Goal: Register for event/course

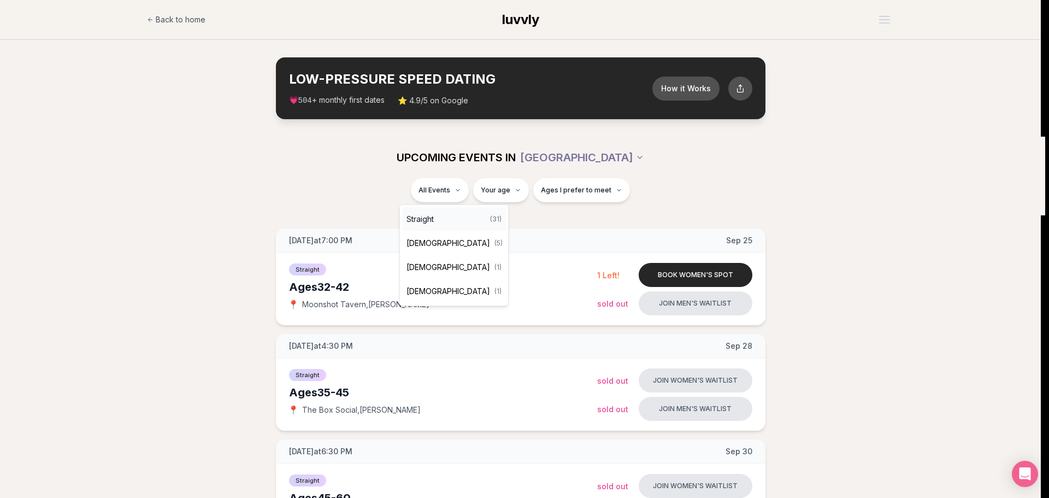
click at [440, 221] on div "Straight ( 31 )" at bounding box center [454, 219] width 104 height 24
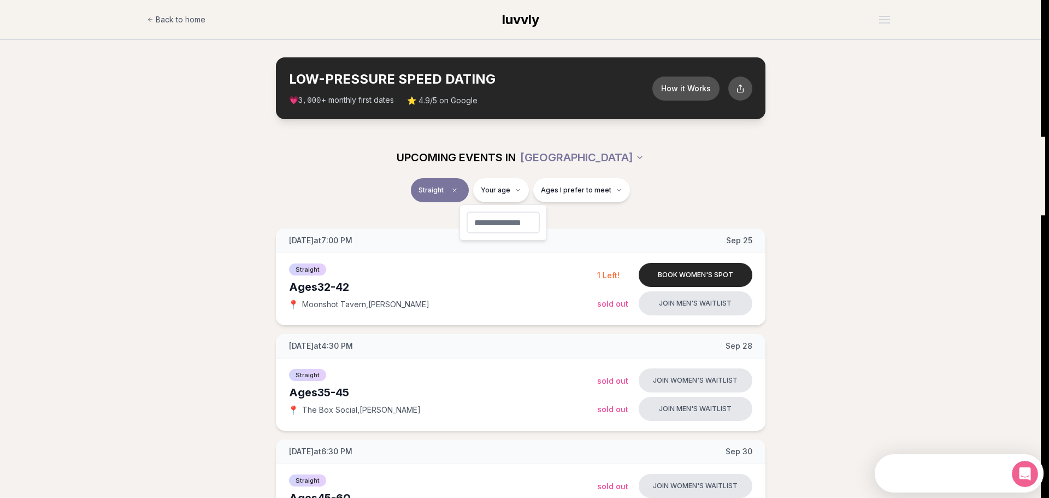
type input "**"
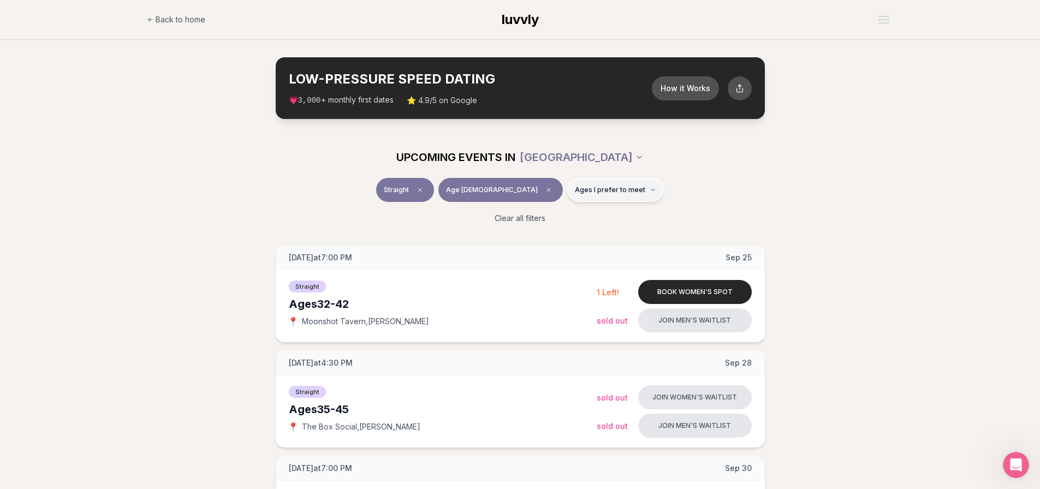
click at [576, 190] on span "Ages I prefer to meet" at bounding box center [610, 190] width 70 height 9
click at [539, 217] on button "Younger than me" at bounding box center [538, 216] width 9 height 9
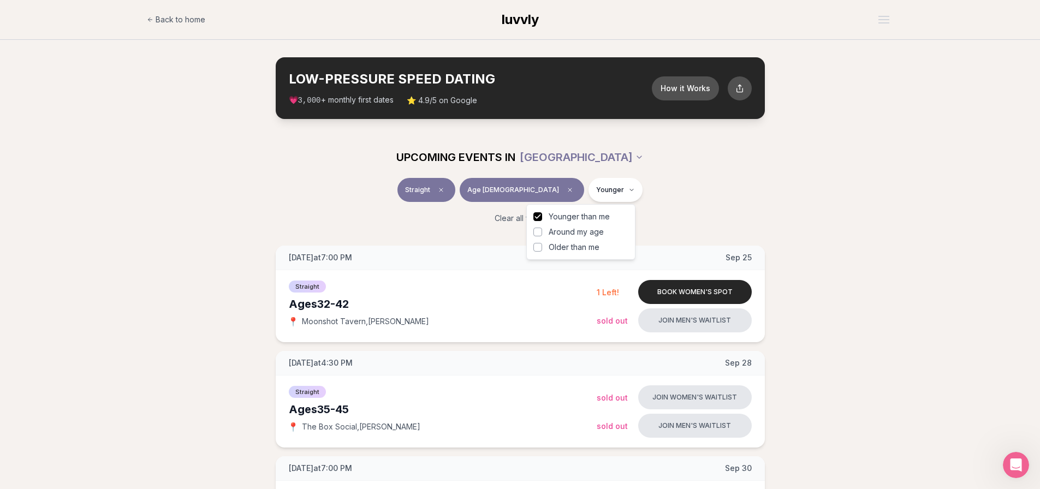
click at [538, 234] on button "Around my age" at bounding box center [538, 232] width 9 height 9
click at [537, 242] on label "Older than me" at bounding box center [581, 247] width 95 height 11
click at [537, 243] on button "Older than me" at bounding box center [538, 247] width 9 height 9
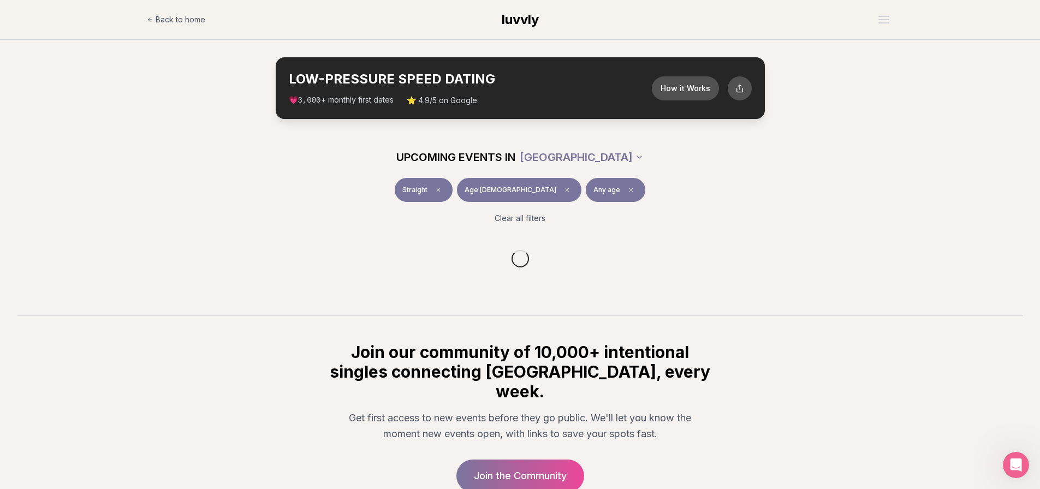
click at [354, 194] on div "Straight Age [DEMOGRAPHIC_DATA] Any age" at bounding box center [521, 192] width 612 height 28
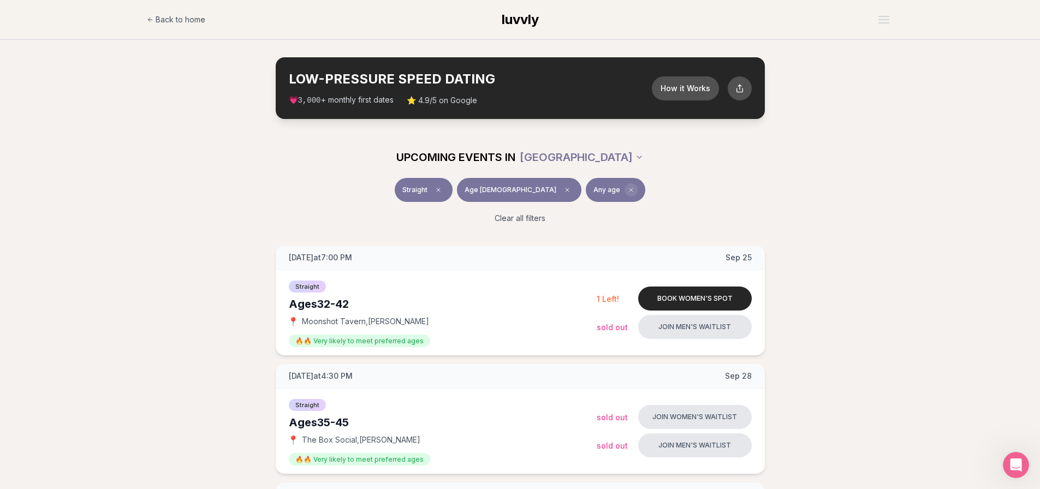
click at [628, 190] on icon "Clear preference" at bounding box center [631, 190] width 7 height 7
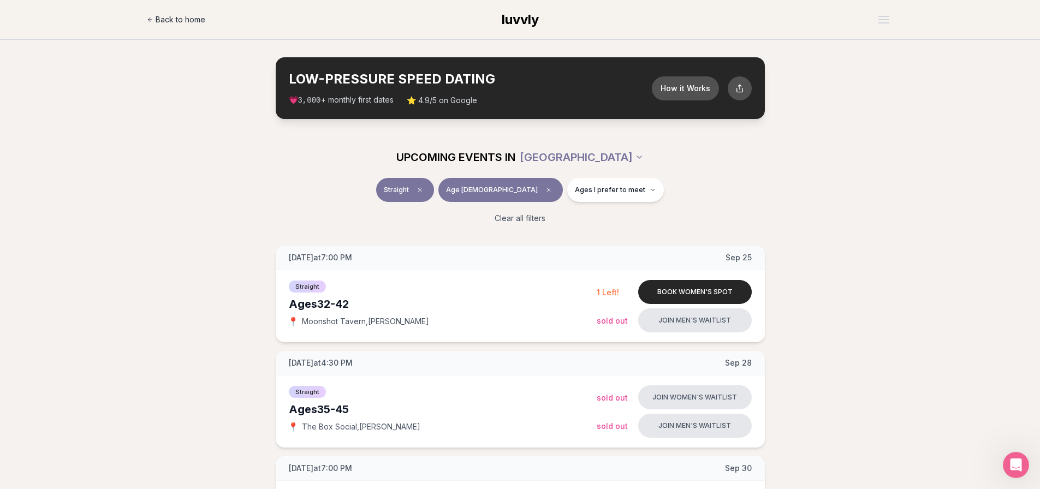
click at [163, 16] on span "Back to home" at bounding box center [181, 19] width 50 height 11
